Goal: Book appointment/travel/reservation

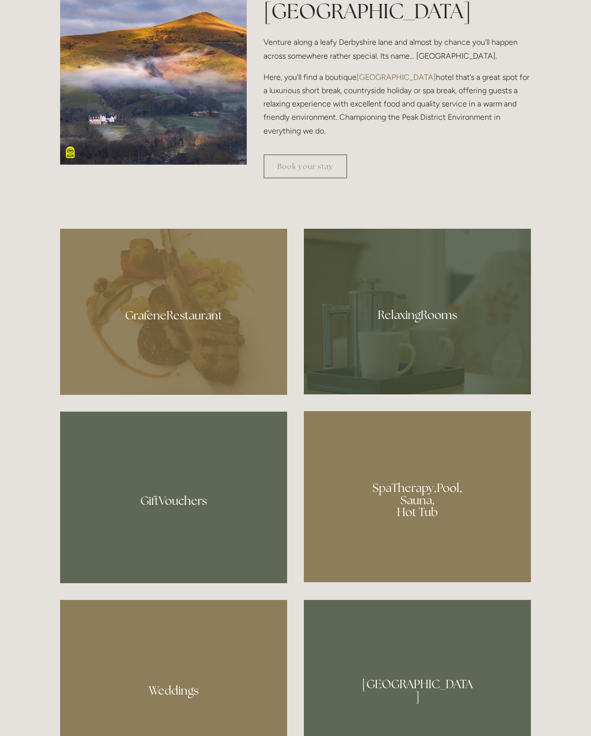
scroll to position [596, 0]
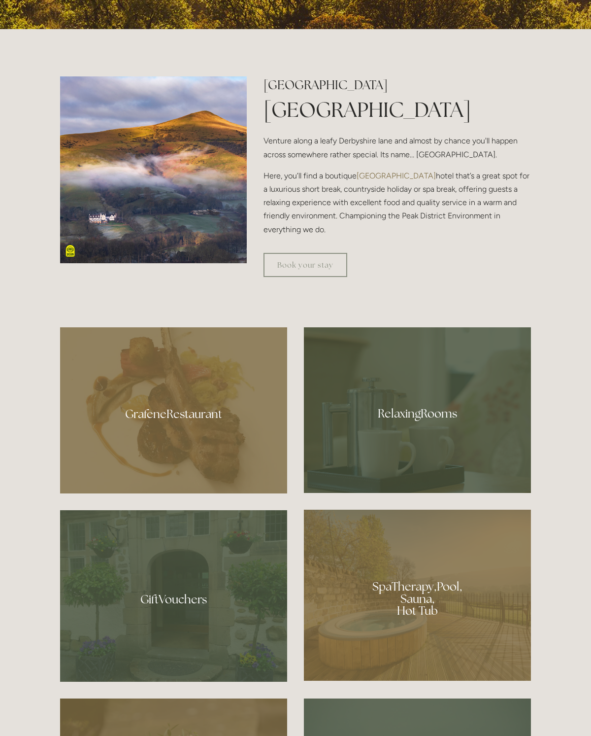
click at [142, 439] on div at bounding box center [173, 410] width 227 height 166
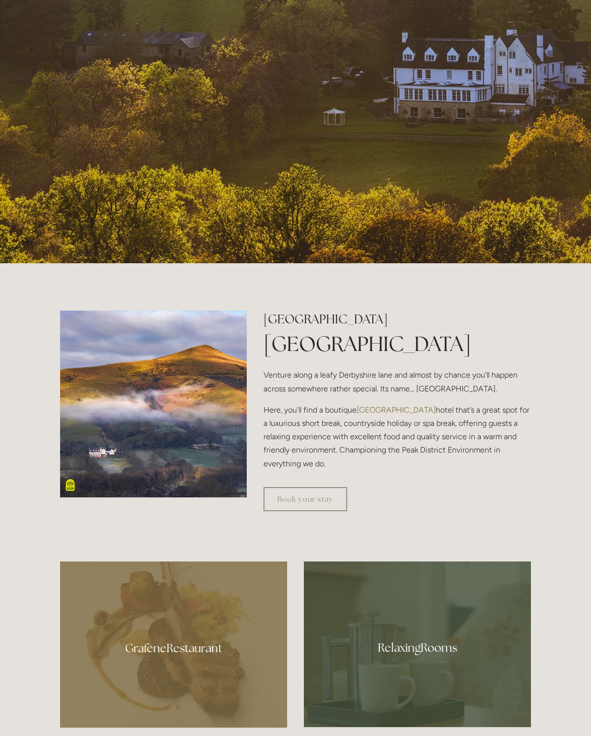
scroll to position [363, 0]
click at [291, 510] on link "Book your stay" at bounding box center [306, 498] width 84 height 24
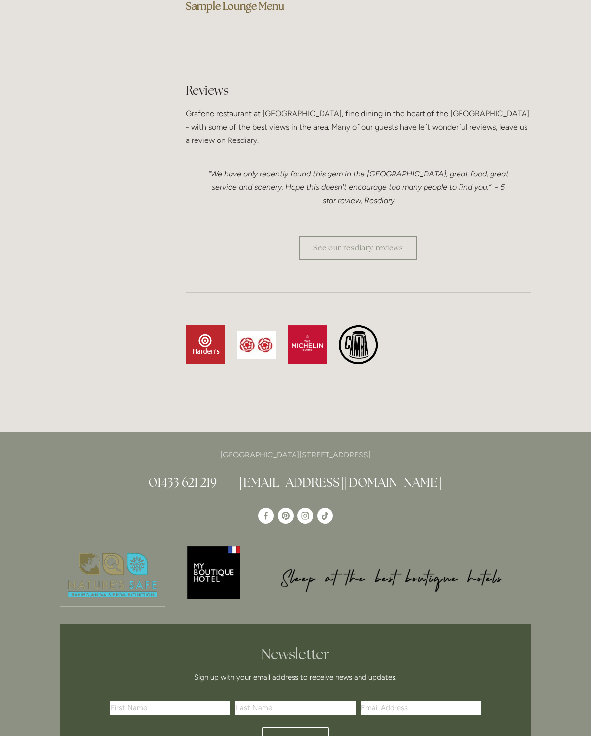
scroll to position [2711, 0]
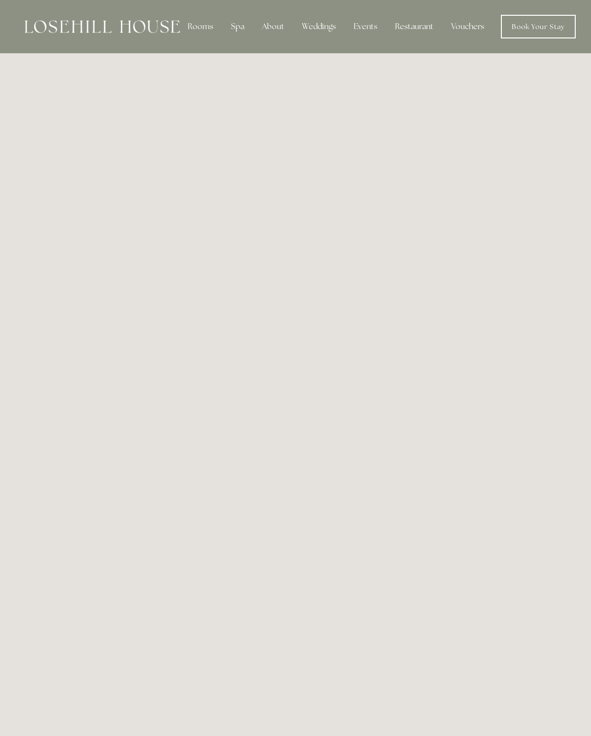
click at [416, 27] on div "Restaurant" at bounding box center [414, 27] width 54 height 20
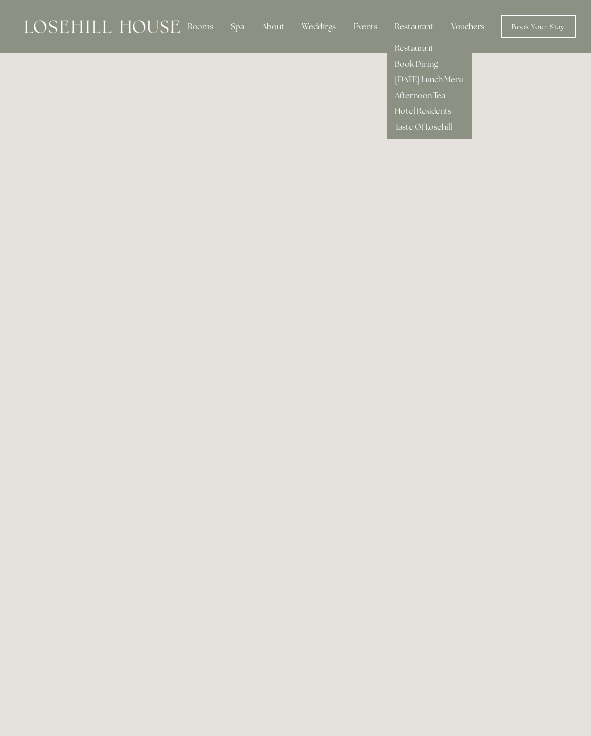
click at [405, 48] on link "Restaurant" at bounding box center [414, 48] width 38 height 10
